Goal: Information Seeking & Learning: Learn about a topic

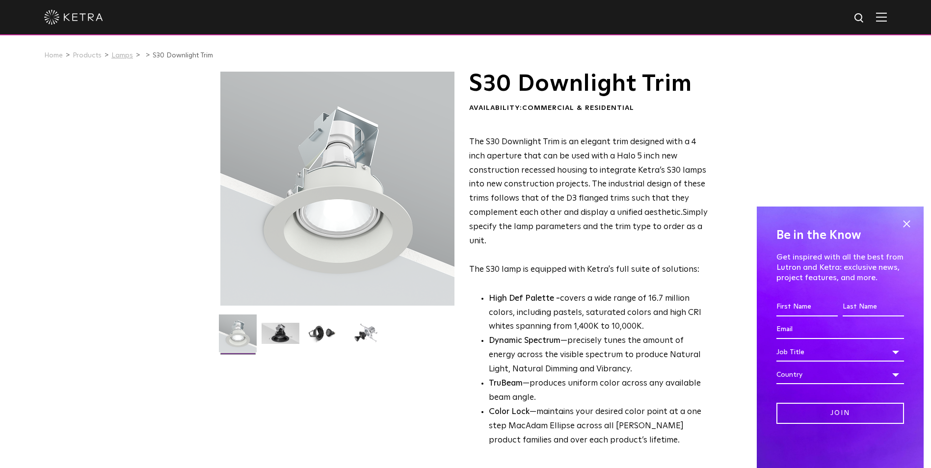
click at [121, 58] on link "Lamps" at bounding box center [122, 55] width 22 height 7
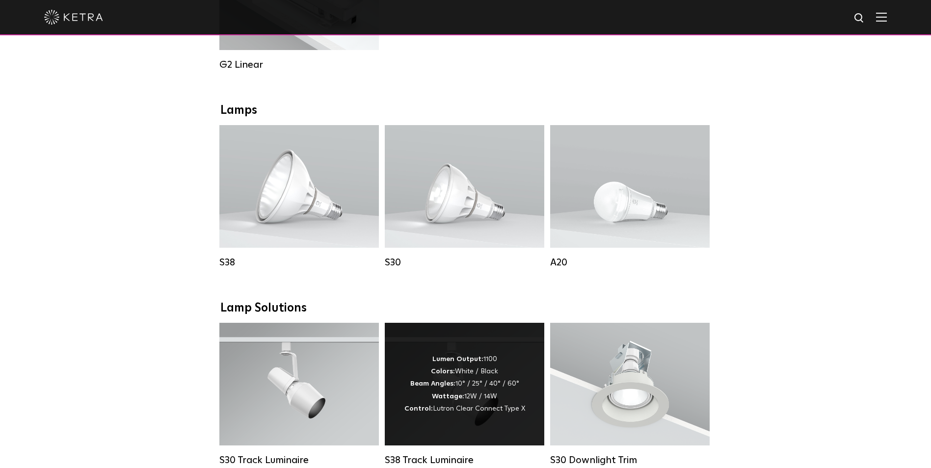
scroll to position [671, 0]
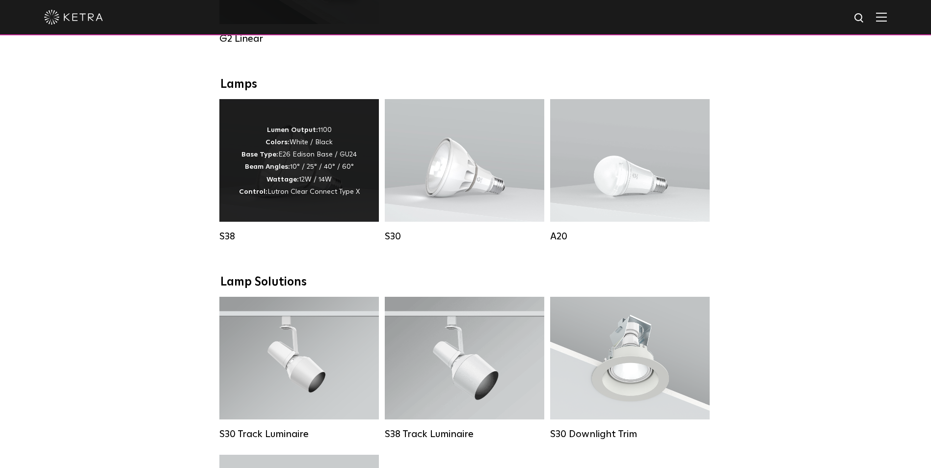
click at [322, 135] on p "Lumen Output: 1100 Colors: White / Black Base Type: E26 Edison Base / GU24 Beam…" at bounding box center [299, 161] width 121 height 74
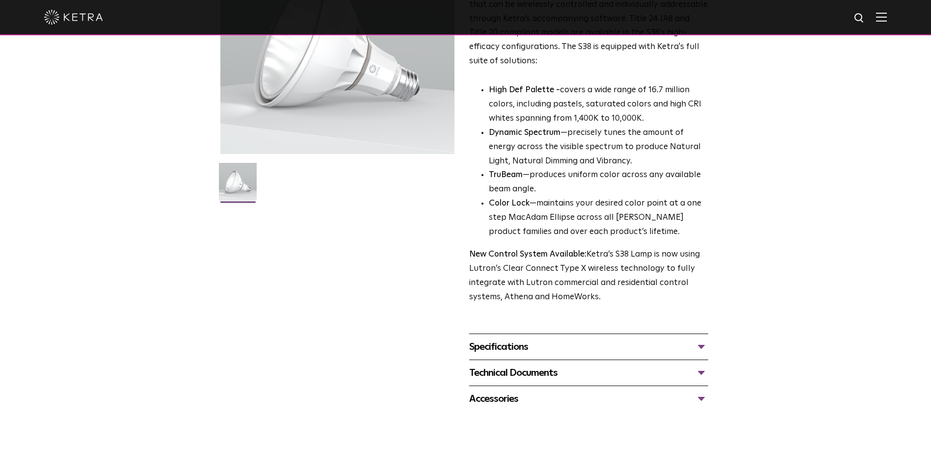
scroll to position [147, 0]
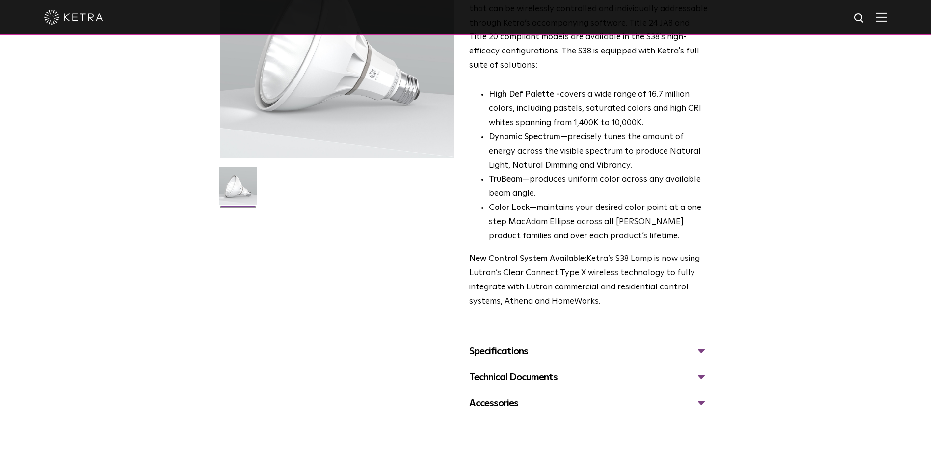
click at [601, 352] on div "Specifications" at bounding box center [588, 351] width 239 height 16
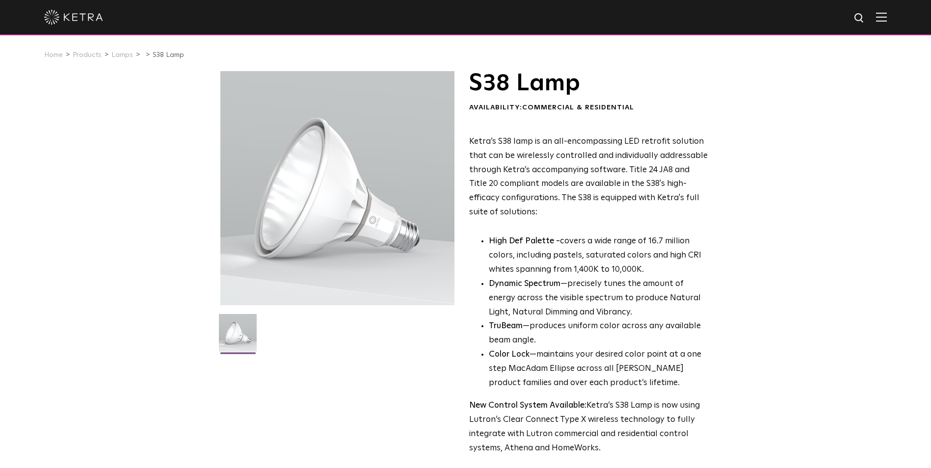
scroll to position [0, 0]
click at [117, 55] on link "Lamps" at bounding box center [122, 55] width 22 height 7
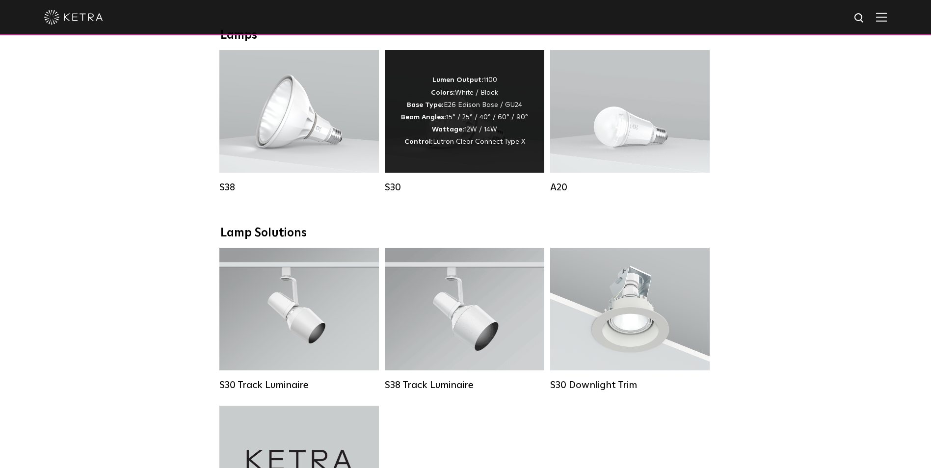
click at [442, 108] on strong "Base Type:" at bounding box center [425, 105] width 37 height 7
